Goal: Task Accomplishment & Management: Use online tool/utility

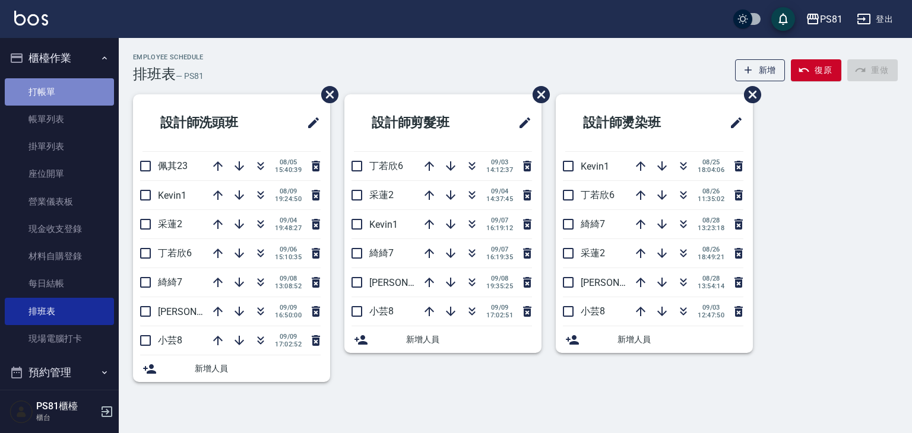
click at [62, 99] on link "打帳單" at bounding box center [59, 91] width 109 height 27
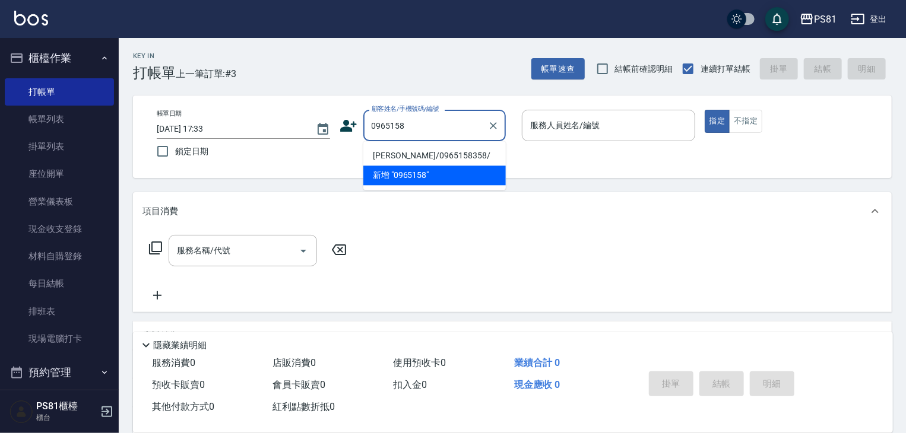
click at [451, 153] on li "[PERSON_NAME]/0965158358/" at bounding box center [434, 156] width 142 height 20
type input "[PERSON_NAME]/0965158358/"
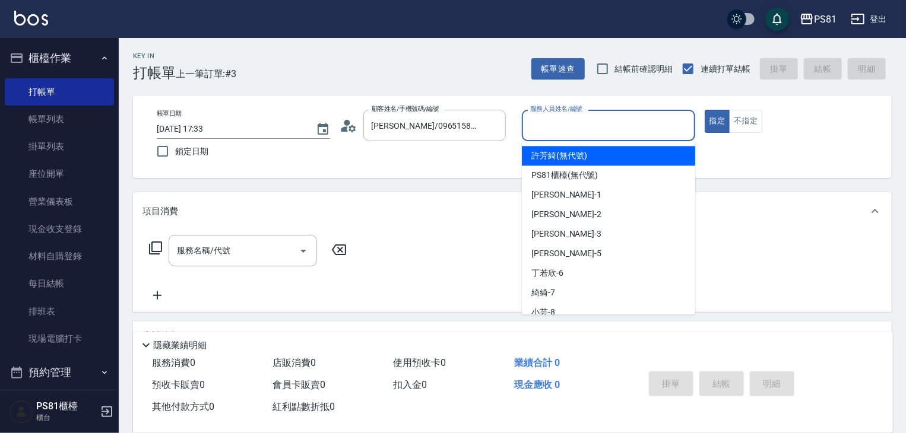
click at [533, 128] on input "服務人員姓名/編號" at bounding box center [608, 125] width 163 height 21
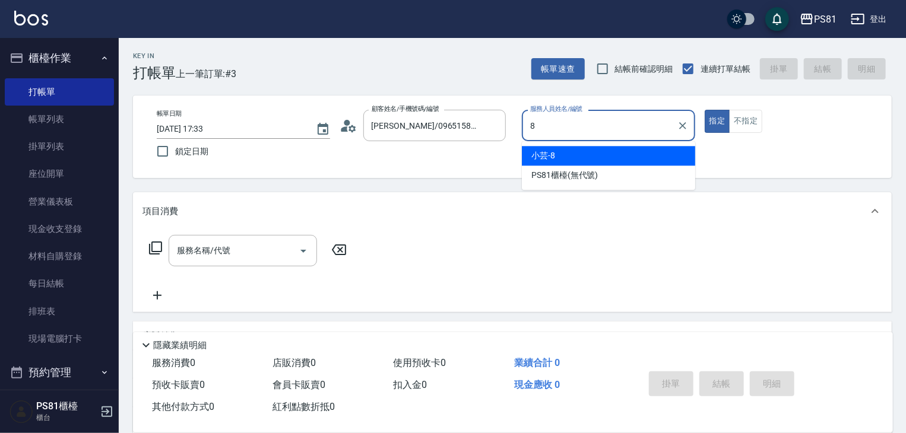
type input "小芸-8"
type button "true"
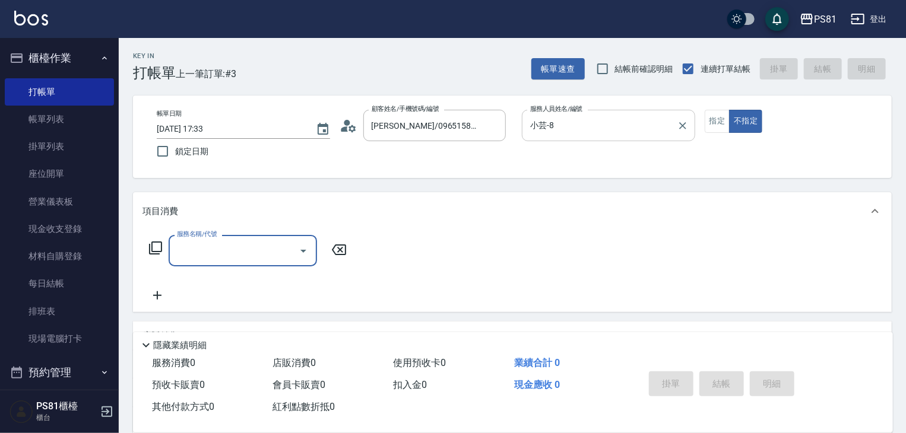
type input "1"
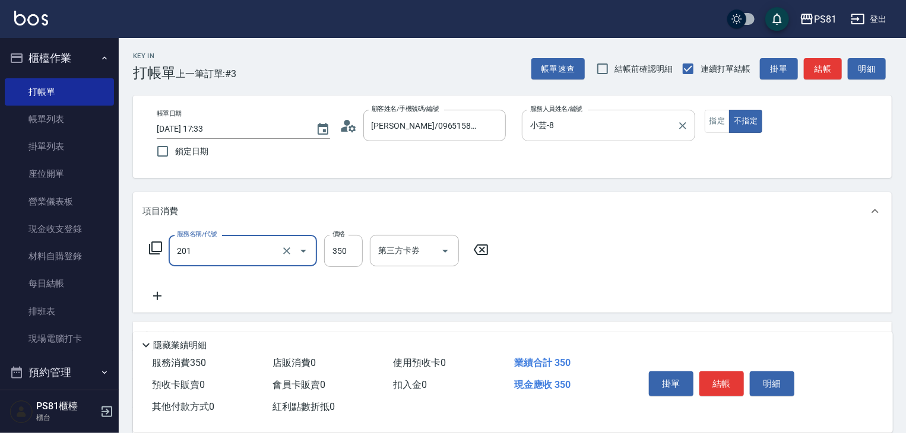
type input "洗剪350(201)"
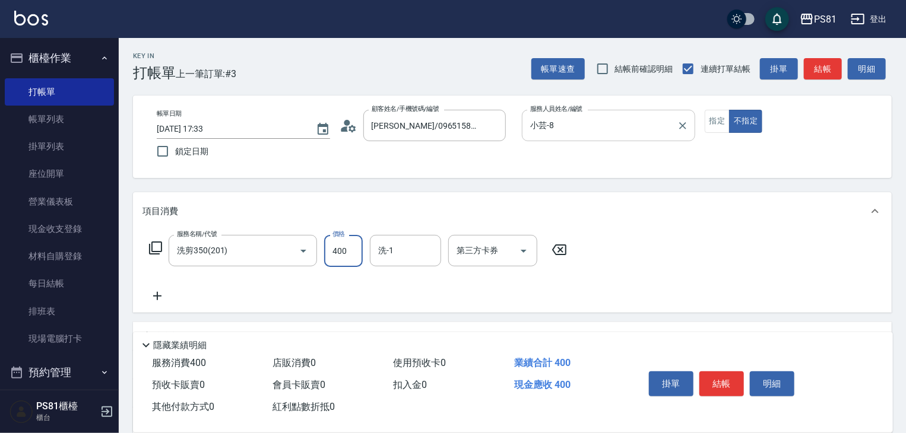
type input "400"
click at [711, 373] on button "結帳" at bounding box center [721, 384] width 45 height 25
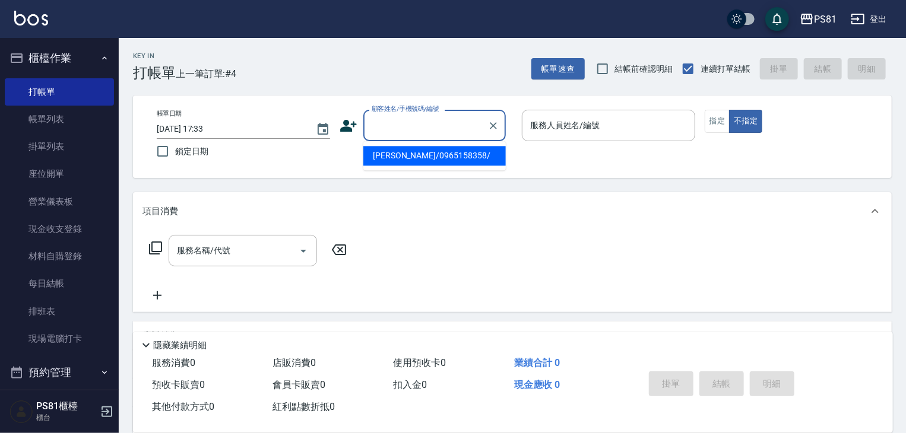
click at [420, 123] on input "顧客姓名/手機號碼/編號" at bounding box center [426, 125] width 114 height 21
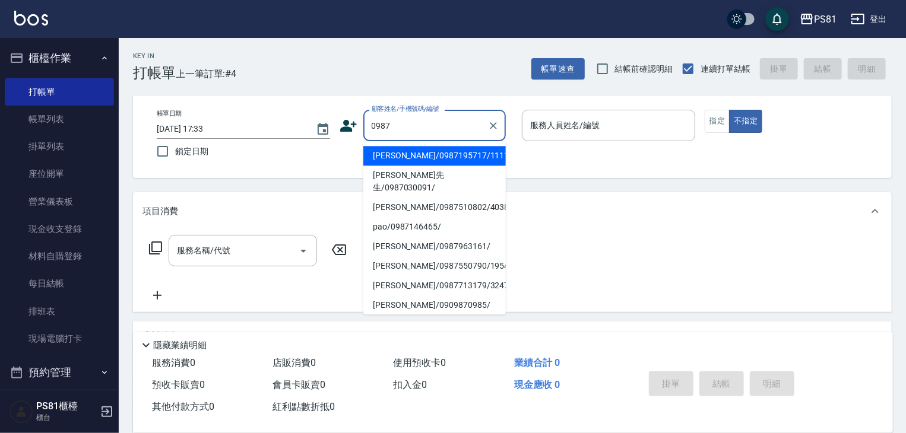
drag, startPoint x: 411, startPoint y: 151, endPoint x: 514, endPoint y: 141, distance: 103.2
click at [419, 148] on li "[PERSON_NAME]/0987195717/111111" at bounding box center [434, 156] width 142 height 20
type input "[PERSON_NAME]/0987195717/111111"
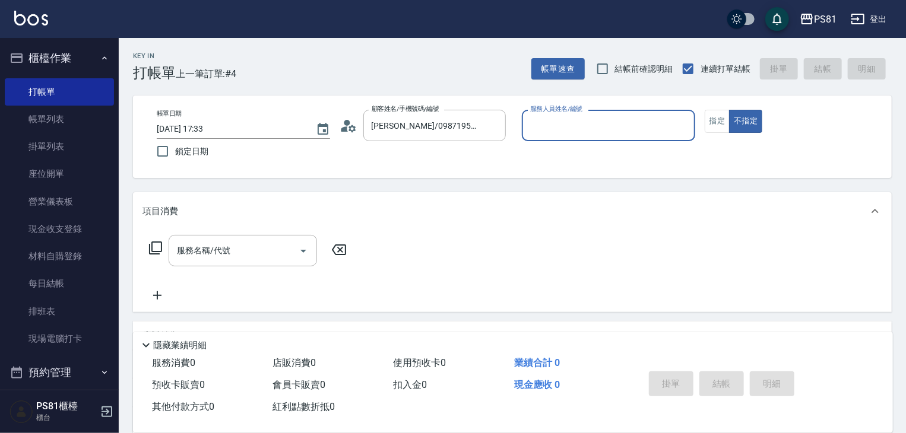
click at [582, 126] on input "服務人員姓名/編號" at bounding box center [608, 125] width 163 height 21
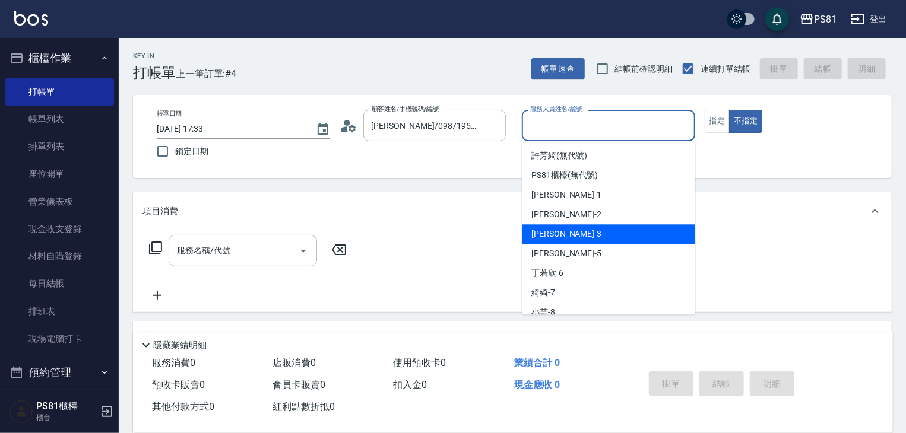
click at [546, 230] on span "[PERSON_NAME] -3" at bounding box center [566, 234] width 70 height 12
type input "[PERSON_NAME]-3"
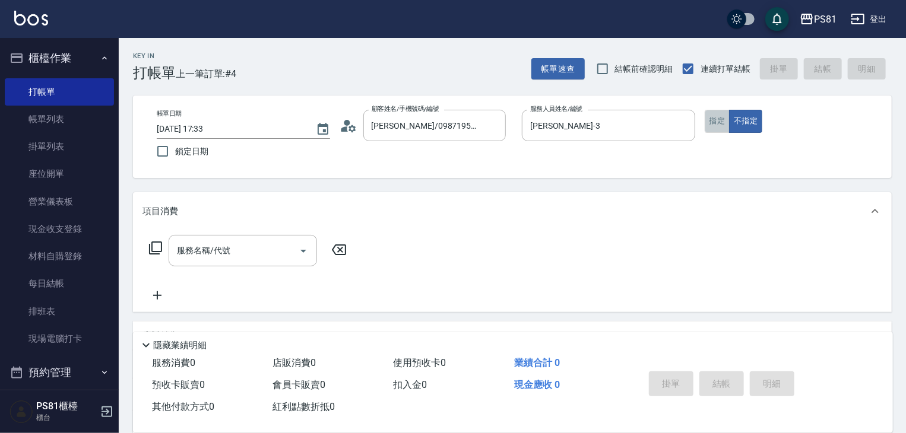
click at [709, 112] on button "指定" at bounding box center [718, 121] width 26 height 23
click at [239, 250] on input "服務名稱/代號" at bounding box center [234, 250] width 120 height 21
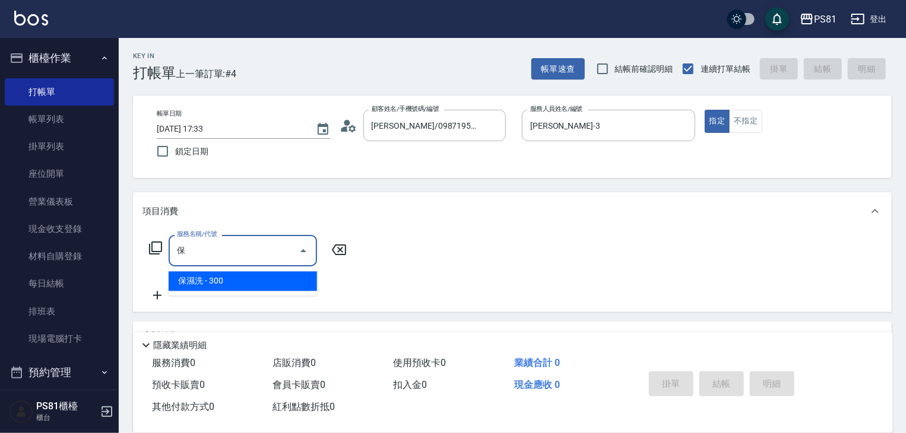
drag, startPoint x: 251, startPoint y: 283, endPoint x: 311, endPoint y: 288, distance: 60.7
click at [251, 283] on span "保濕洗 - 300" at bounding box center [243, 282] width 148 height 20
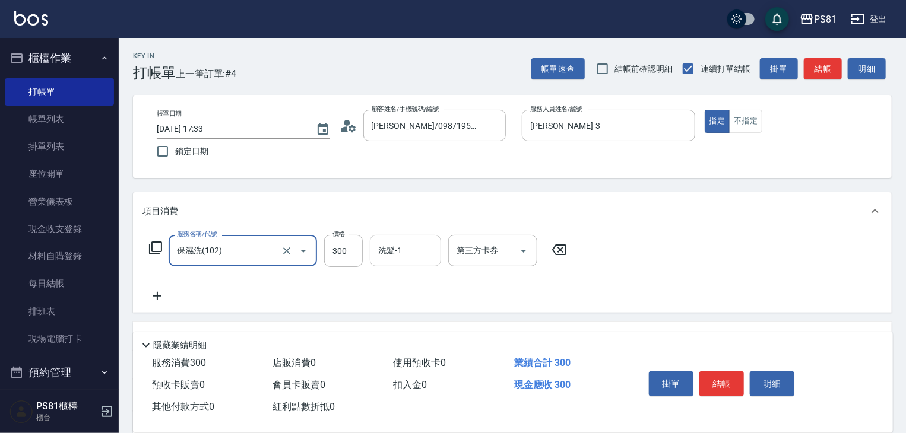
type input "保濕洗(102)"
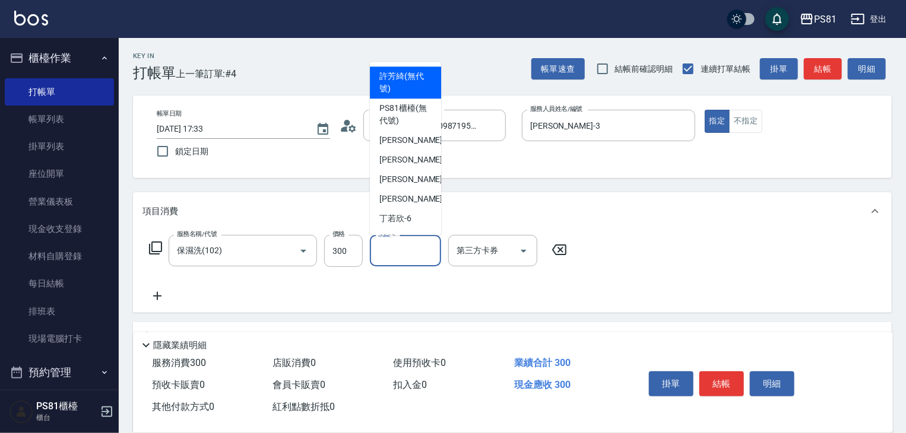
click at [425, 259] on input "洗髮-1" at bounding box center [405, 250] width 61 height 21
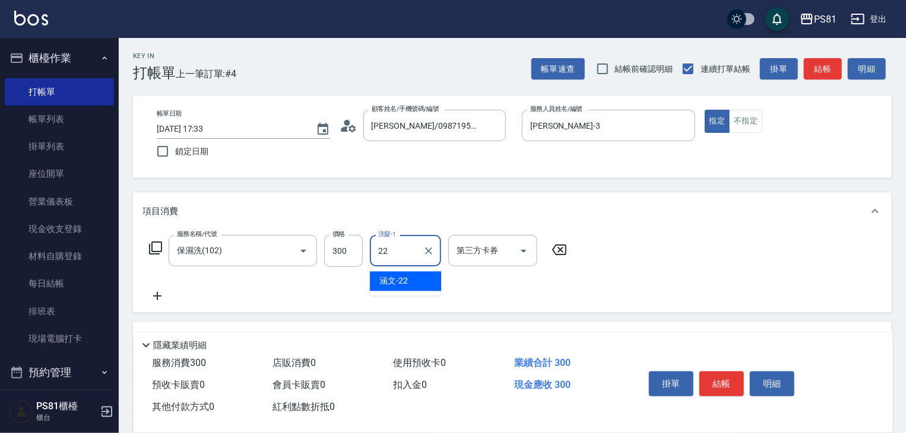
type input "涵文-22"
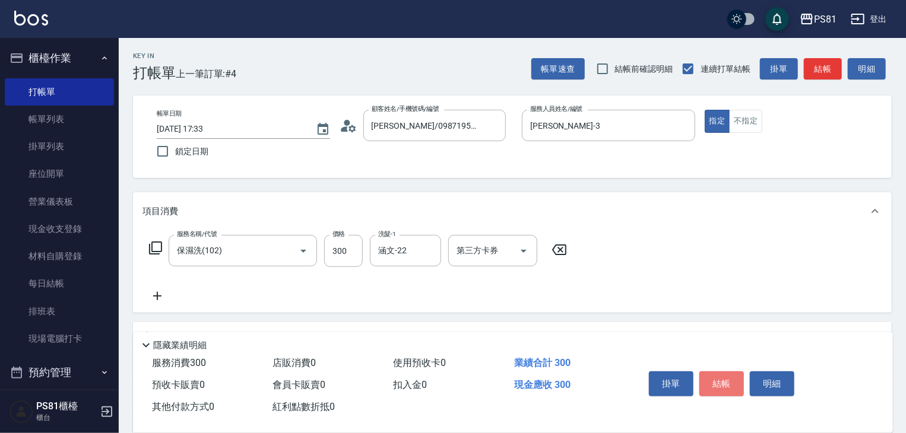
click at [726, 375] on button "結帳" at bounding box center [721, 384] width 45 height 25
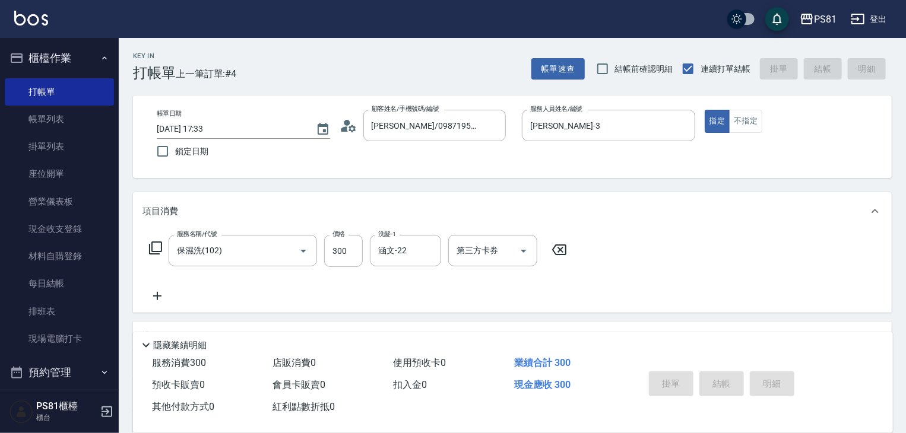
type input "[DATE] 17:34"
